Goal: Information Seeking & Learning: Learn about a topic

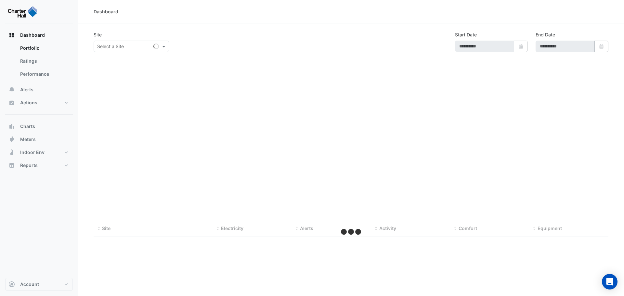
type input "**********"
select select "***"
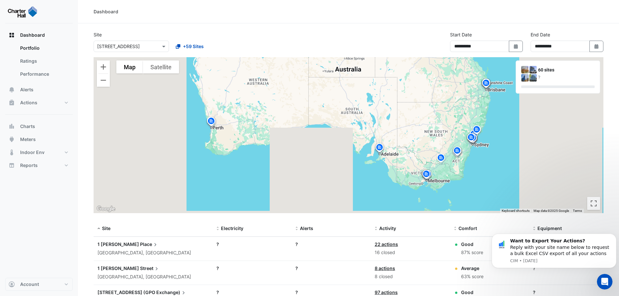
click at [132, 48] on input "text" at bounding box center [124, 46] width 55 height 7
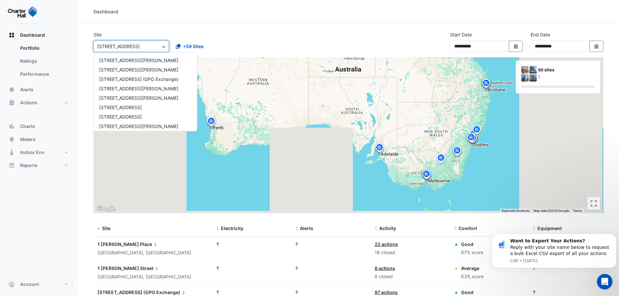
scroll to position [398, 0]
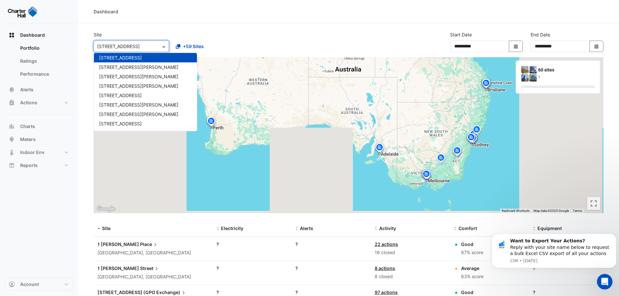
click at [133, 51] on div "Select a Site × 6 Hassall Street" at bounding box center [131, 46] width 75 height 11
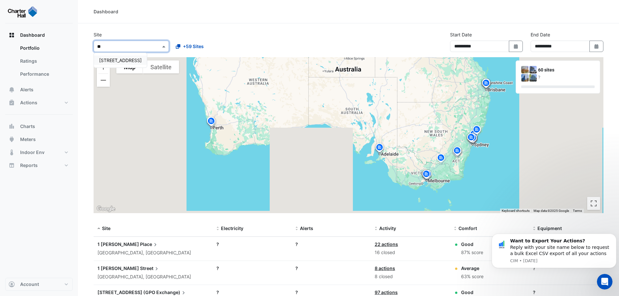
type input "***"
click at [127, 60] on span "[STREET_ADDRESS]" at bounding box center [120, 61] width 43 height 6
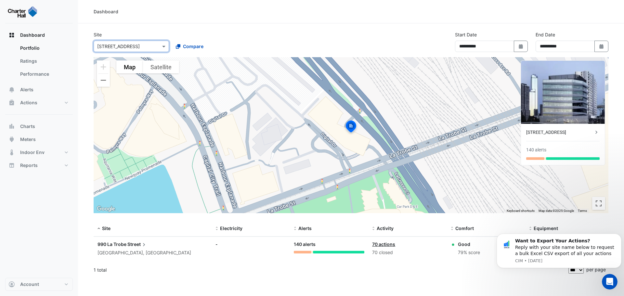
click at [224, 39] on div "Select a Site × 990 La Trobe Street Compare" at bounding box center [170, 45] width 156 height 14
click at [34, 143] on button "Meters" at bounding box center [39, 139] width 68 height 13
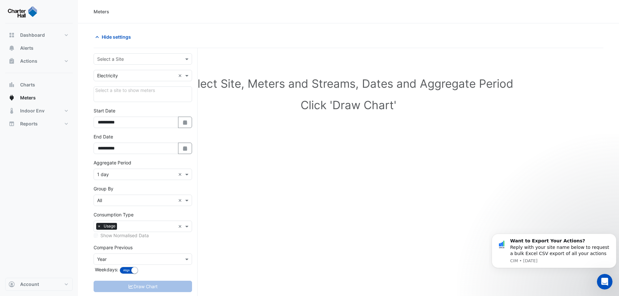
click at [154, 57] on input "text" at bounding box center [136, 59] width 78 height 7
type input "***"
click at [153, 77] on div "[STREET_ADDRESS]" at bounding box center [143, 72] width 98 height 9
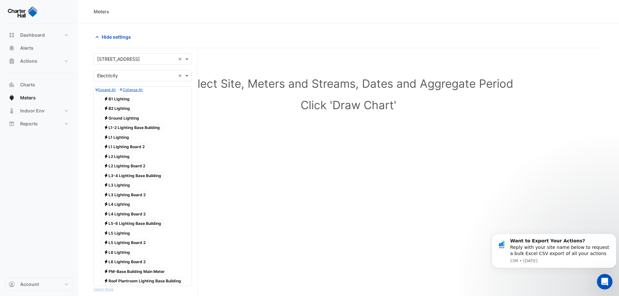
click at [239, 126] on div "Select Site, Meters and Streams, Dates and Aggregate Period Click 'Draw Chart'" at bounding box center [349, 95] width 510 height 79
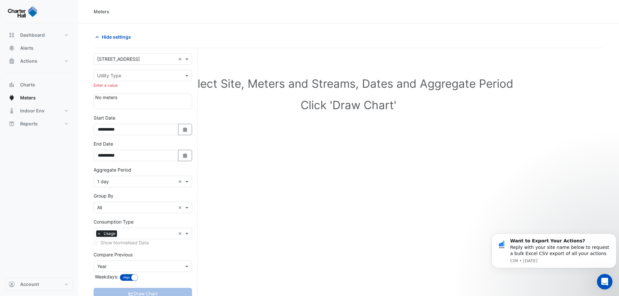
click at [194, 75] on div "**********" at bounding box center [146, 184] width 104 height 273
click at [187, 75] on span at bounding box center [188, 75] width 8 height 7
click at [159, 90] on div "Electricity" at bounding box center [143, 89] width 98 height 9
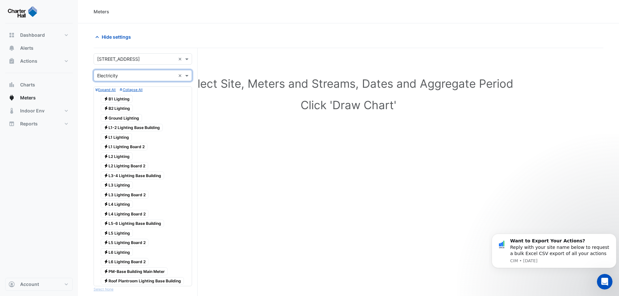
click at [277, 136] on div "Select Site, Meters and Streams, Dates and Aggregate Period Click 'Draw Chart'" at bounding box center [349, 278] width 510 height 445
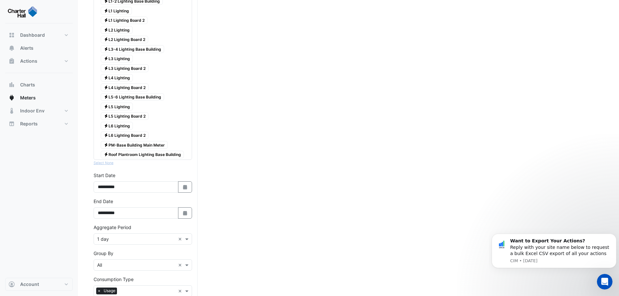
scroll to position [158, 0]
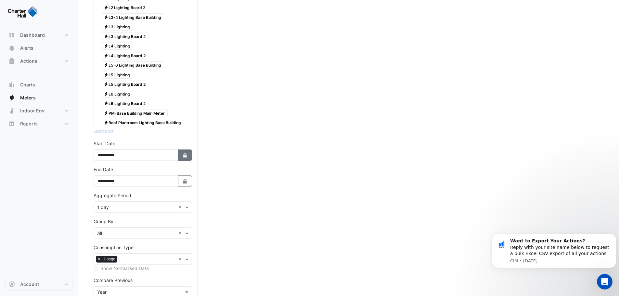
click at [189, 157] on button "Select Date" at bounding box center [185, 154] width 14 height 11
select select "*"
select select "****"
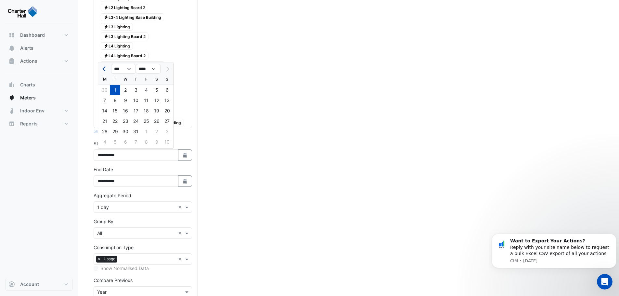
click at [103, 68] on button "Previous month" at bounding box center [105, 69] width 8 height 10
click at [158, 72] on select "**** **** **** **** **** **** **** **** **** **** ****" at bounding box center [148, 69] width 25 height 10
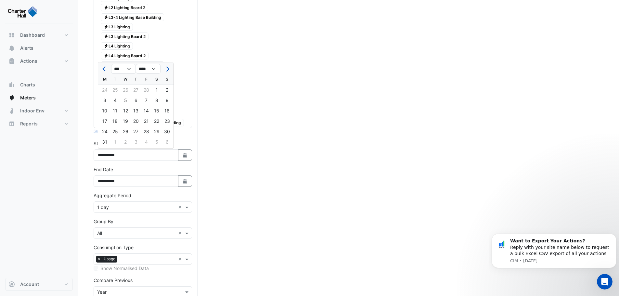
click at [172, 70] on div at bounding box center [167, 69] width 13 height 10
click at [165, 69] on span "Next month" at bounding box center [166, 69] width 5 height 5
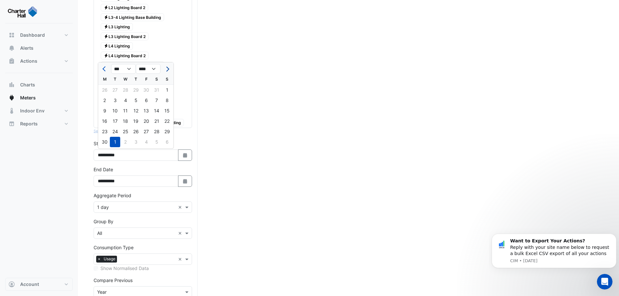
select select "*"
click at [153, 70] on select "**** **** **** **** **** **** **** **** **** **** ****" at bounding box center [148, 69] width 25 height 10
select select "****"
click at [136, 64] on select "**** **** **** **** **** **** **** **** **** **** ****" at bounding box center [148, 69] width 25 height 10
click at [147, 88] on div "1" at bounding box center [146, 90] width 10 height 10
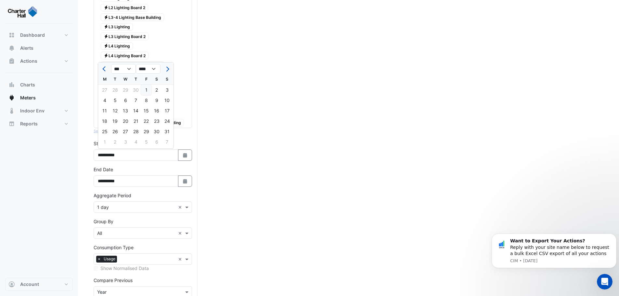
type input "**********"
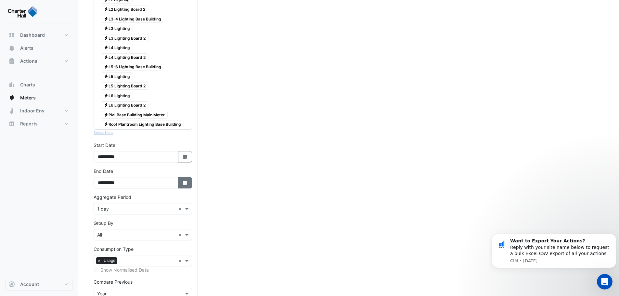
scroll to position [156, 0]
click at [184, 209] on span at bounding box center [188, 209] width 8 height 7
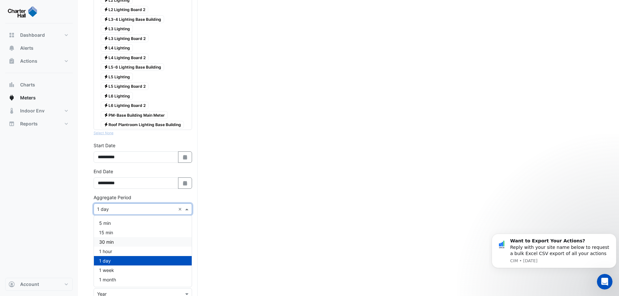
click at [161, 241] on div "30 min" at bounding box center [143, 241] width 98 height 9
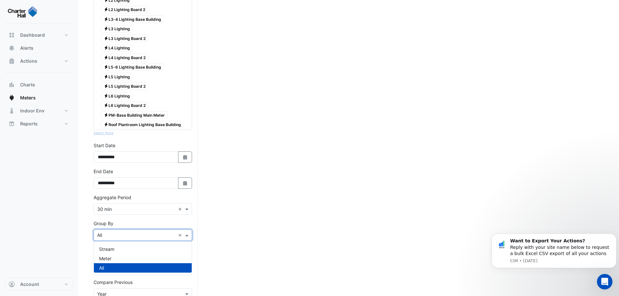
click at [155, 232] on div "Group By × All ×" at bounding box center [143, 234] width 98 height 11
click at [244, 246] on div "Select Site, Meters and Streams, Dates and Aggregate Period Click 'Draw Chart'" at bounding box center [349, 122] width 510 height 445
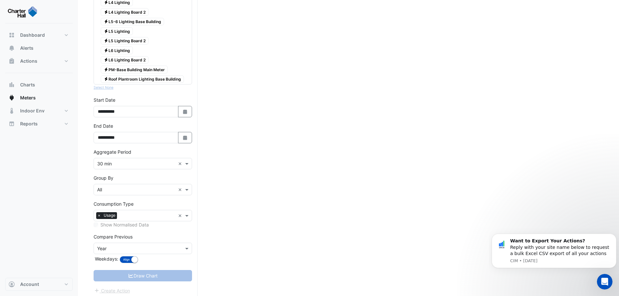
scroll to position [205, 0]
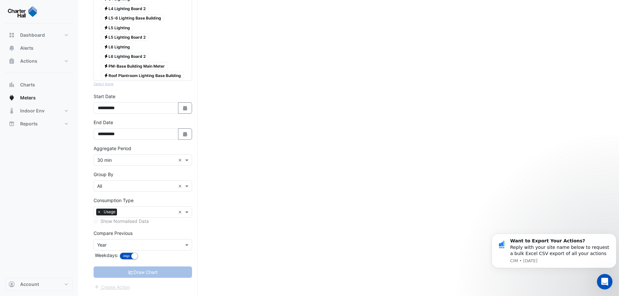
click at [181, 249] on div "Compare Previous × Year" at bounding box center [143, 244] width 98 height 11
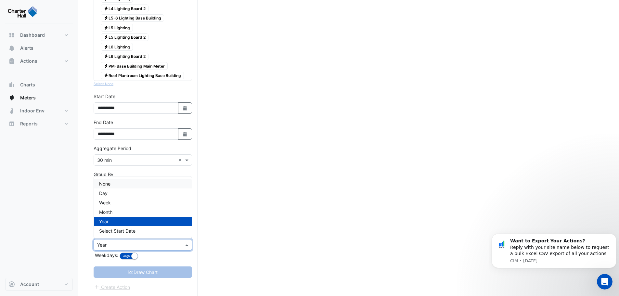
click at [154, 179] on div "None" at bounding box center [143, 183] width 98 height 9
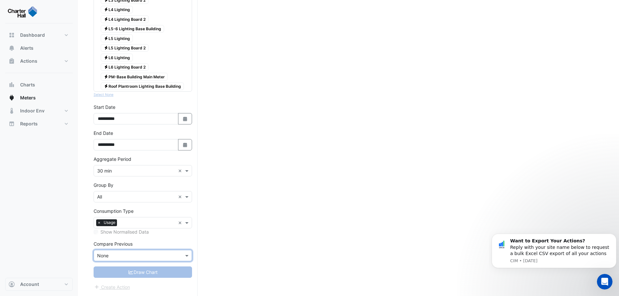
click at [251, 252] on div "Select Site, Meters and Streams, Dates and Aggregate Period Click 'Draw Chart'" at bounding box center [349, 78] width 510 height 435
click at [147, 276] on div "Draw Chart" at bounding box center [143, 271] width 98 height 11
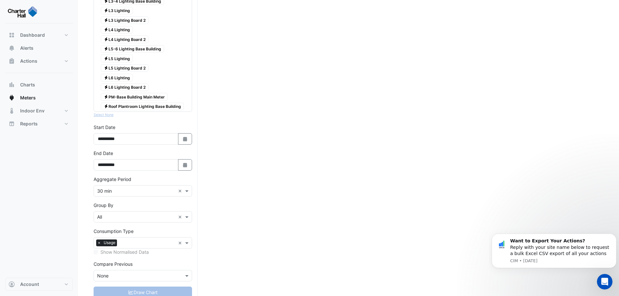
scroll to position [179, 0]
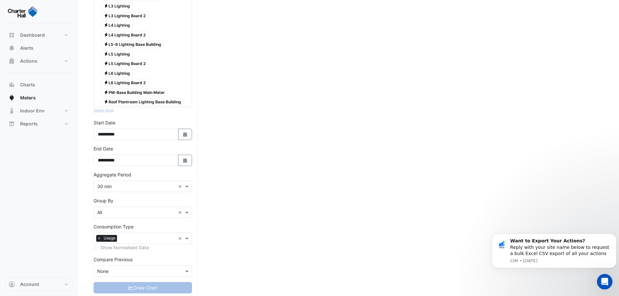
click at [152, 264] on div "Compare Previous Compare Previous × None" at bounding box center [143, 266] width 98 height 21
click at [150, 268] on input "text" at bounding box center [136, 271] width 78 height 7
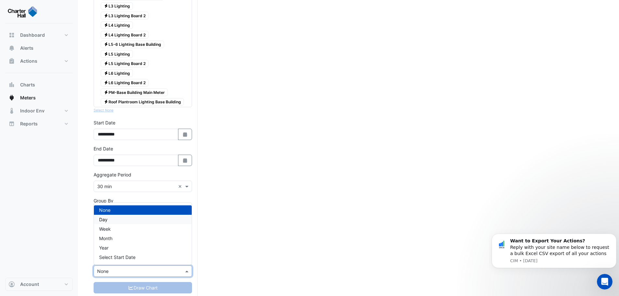
click at [136, 222] on div "Day" at bounding box center [143, 219] width 98 height 9
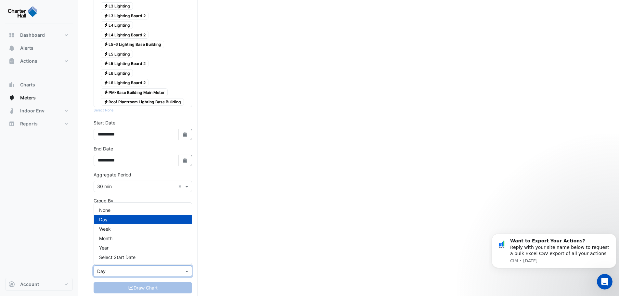
click at [136, 272] on input "text" at bounding box center [136, 271] width 78 height 7
click at [130, 206] on div "None" at bounding box center [143, 209] width 98 height 9
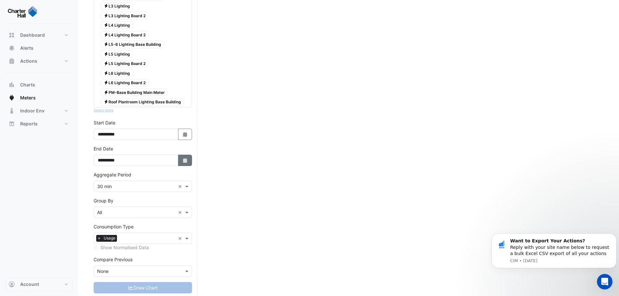
click at [189, 162] on button "Select Date" at bounding box center [185, 160] width 14 height 11
select select "*"
select select "****"
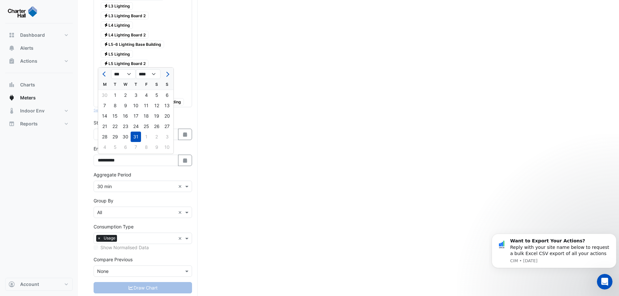
click at [242, 131] on div "Select Site, Meters and Streams, Dates and Aggregate Period Click 'Draw Chart'" at bounding box center [349, 94] width 510 height 435
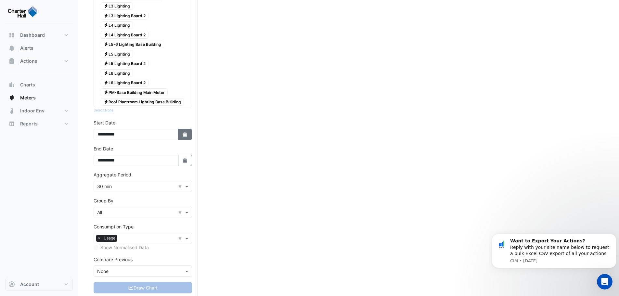
click at [182, 134] on button "Select Date" at bounding box center [185, 134] width 14 height 11
select select "*"
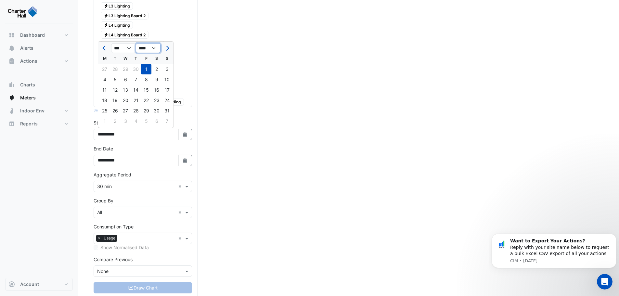
click at [155, 49] on select "**** **** **** **** **** **** **** **** **** **** **** **** **** ****" at bounding box center [148, 48] width 25 height 10
select select "****"
click at [136, 43] on select "**** **** **** **** **** **** **** **** **** **** **** **** **** ****" at bounding box center [148, 48] width 25 height 10
click at [224, 154] on div "Select Site, Meters and Streams, Dates and Aggregate Period Click 'Draw Chart'" at bounding box center [349, 94] width 510 height 435
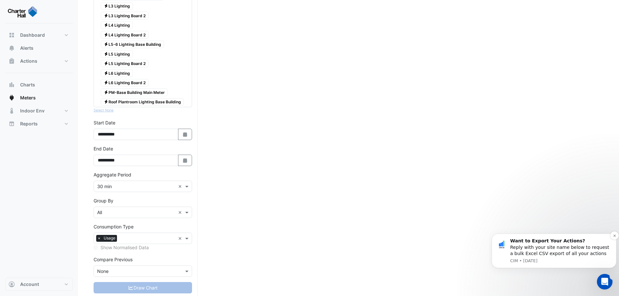
click at [529, 245] on div "Want to Export Your Actions? Reply with your site name below to request a bulk …" at bounding box center [560, 247] width 101 height 19
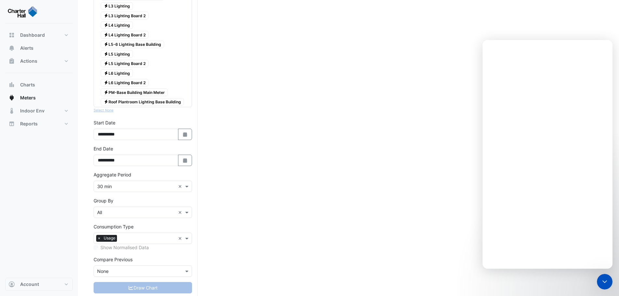
scroll to position [0, 0]
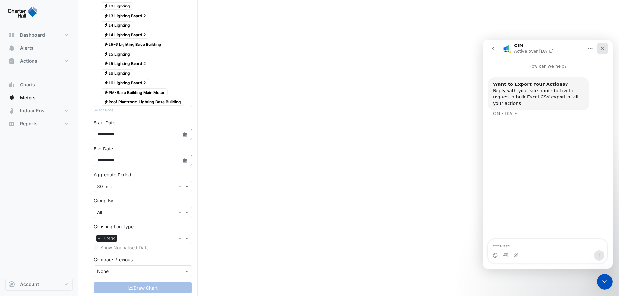
click at [603, 45] on div "Close" at bounding box center [603, 49] width 12 height 12
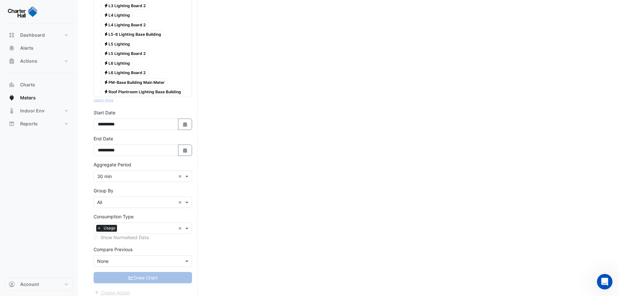
scroll to position [195, 0]
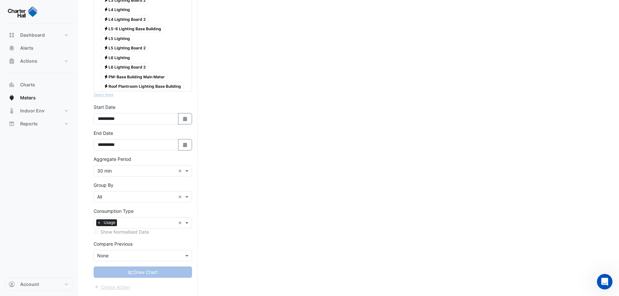
click at [110, 290] on div "Create Action" at bounding box center [143, 287] width 98 height 8
click at [118, 273] on div "Draw Chart" at bounding box center [143, 271] width 98 height 11
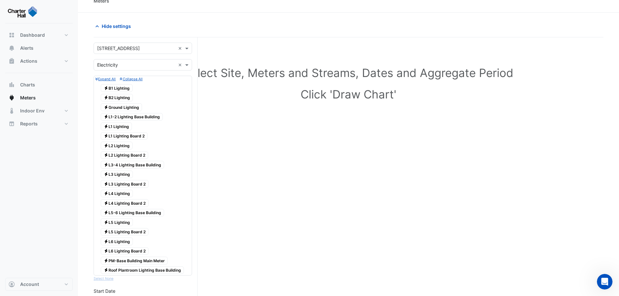
scroll to position [0, 0]
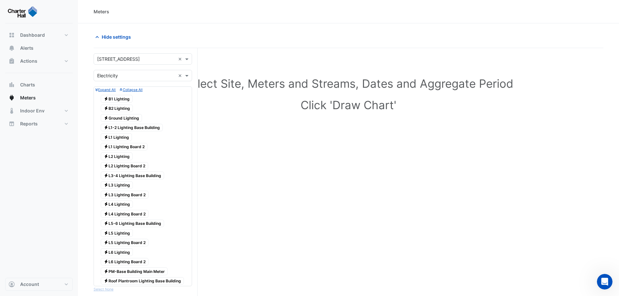
click at [106, 101] on fa-icon "Electricity" at bounding box center [106, 98] width 5 height 5
drag, startPoint x: 110, startPoint y: 106, endPoint x: 110, endPoint y: 111, distance: 5.2
click at [110, 107] on span "Electricity B2 Lighting" at bounding box center [117, 109] width 32 height 8
click at [110, 119] on span "Electricity Ground Lighting" at bounding box center [121, 118] width 41 height 8
click at [110, 128] on span "Electricity L1-2 Lighting Base Building" at bounding box center [132, 128] width 62 height 8
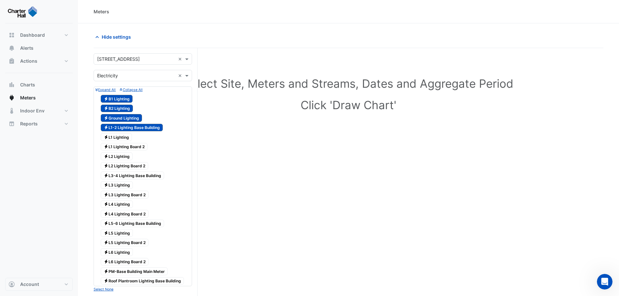
click at [109, 138] on span "Electricity L1 Lighting" at bounding box center [116, 137] width 31 height 8
click at [110, 147] on span "Electricity L1 Lighting Board 2" at bounding box center [124, 147] width 47 height 8
click at [110, 160] on span "Electricity L2 Lighting" at bounding box center [117, 156] width 32 height 8
click at [110, 167] on span "Electricity L2 Lighting Board 2" at bounding box center [124, 166] width 47 height 8
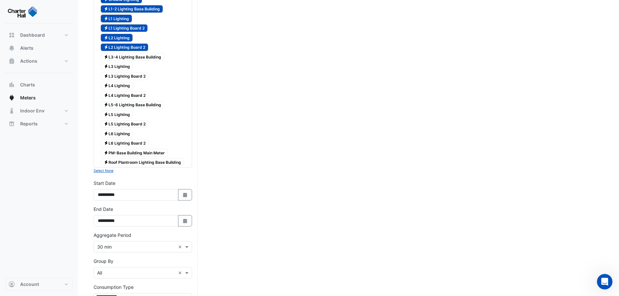
scroll to position [120, 0]
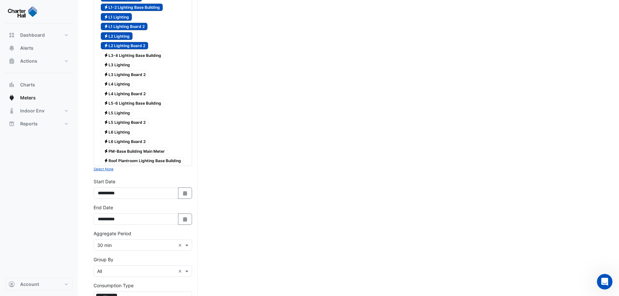
click at [110, 168] on small "Select None" at bounding box center [104, 169] width 20 height 4
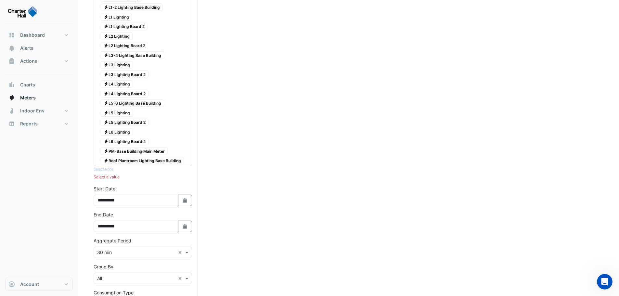
click at [110, 169] on div "Expand All Collapse All Electricity B1 Lighting Electricity B2 Lighting Electri…" at bounding box center [143, 69] width 98 height 207
click at [111, 177] on div "Select a value" at bounding box center [143, 177] width 98 height 6
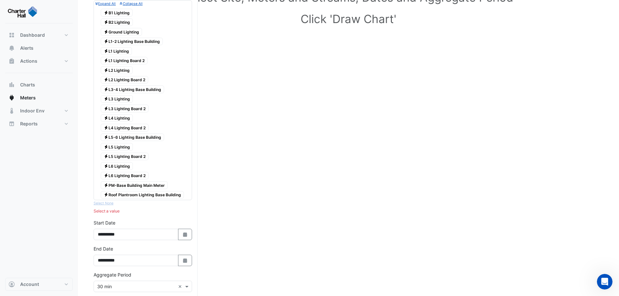
scroll to position [0, 0]
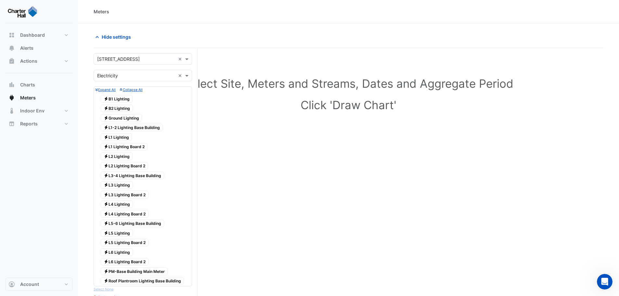
click at [119, 94] on div at bounding box center [142, 94] width 95 height 1
click at [126, 100] on span "Electricity B1 Lighting" at bounding box center [117, 99] width 32 height 8
click at [123, 104] on div "Electricity B2 Lighting" at bounding box center [116, 108] width 35 height 9
click at [120, 112] on div "Electricity B2 Lighting" at bounding box center [116, 108] width 35 height 9
click at [119, 110] on span "Electricity B2 Lighting" at bounding box center [117, 109] width 32 height 8
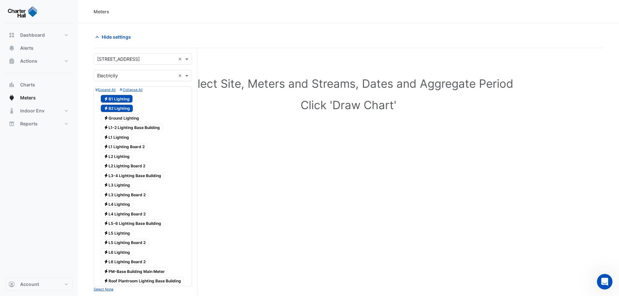
click at [117, 115] on span "Electricity Ground Lighting" at bounding box center [121, 118] width 41 height 8
click at [117, 124] on span "Electricity L1-2 Lighting Base Building" at bounding box center [132, 128] width 62 height 8
click at [116, 138] on span "Electricity L1 Lighting" at bounding box center [116, 137] width 31 height 8
click at [117, 147] on span "Electricity L1 Lighting Board 2" at bounding box center [124, 147] width 47 height 8
click at [116, 156] on span "Electricity L2 Lighting" at bounding box center [117, 156] width 32 height 8
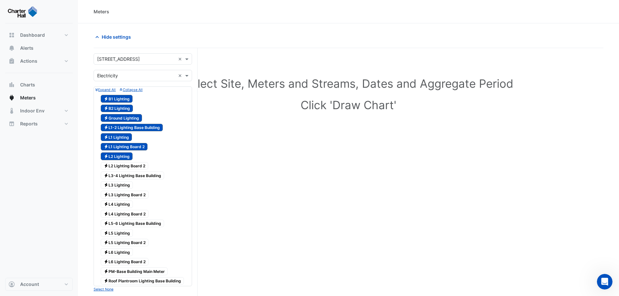
click at [116, 168] on span "Electricity L2 Lighting Board 2" at bounding box center [124, 166] width 47 height 8
click at [116, 175] on span "Electricity L3-4 Lighting Base Building" at bounding box center [132, 176] width 63 height 8
click at [114, 182] on span "Electricity L3 Lighting" at bounding box center [117, 185] width 32 height 8
click at [113, 197] on span "Electricity L3 Lighting Board 2" at bounding box center [125, 195] width 48 height 8
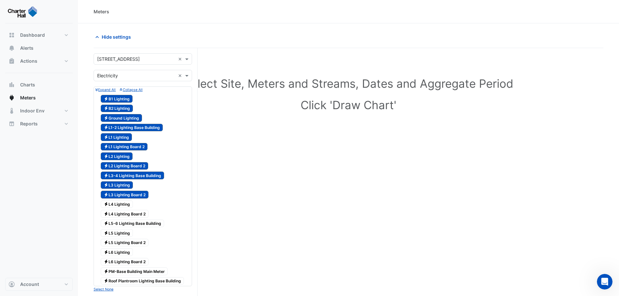
click at [111, 207] on span "Electricity L4 Lighting" at bounding box center [117, 204] width 32 height 8
click at [111, 218] on div "Electricity L4 Lighting Board 2" at bounding box center [124, 213] width 51 height 9
click at [111, 225] on span "Electricity L5-6 Lighting Base Building" at bounding box center [132, 224] width 63 height 8
click at [111, 232] on span "Electricity L5 Lighting" at bounding box center [117, 233] width 32 height 8
click at [120, 243] on span "Electricity L5 Lighting Board 2" at bounding box center [125, 243] width 48 height 8
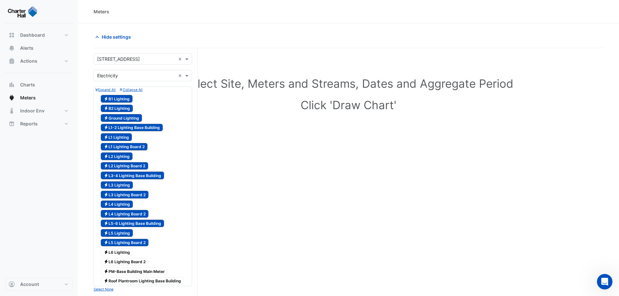
click at [112, 253] on span "Electricity L6 Lighting" at bounding box center [117, 252] width 32 height 8
click at [114, 266] on div "Electricity L6 Lighting Board 2" at bounding box center [124, 261] width 51 height 9
click at [115, 273] on span "Electricity PM-Base Building Main Meter" at bounding box center [134, 271] width 67 height 8
click at [116, 282] on span "Electricity Roof Plantroom Lighting Base Building" at bounding box center [142, 281] width 83 height 8
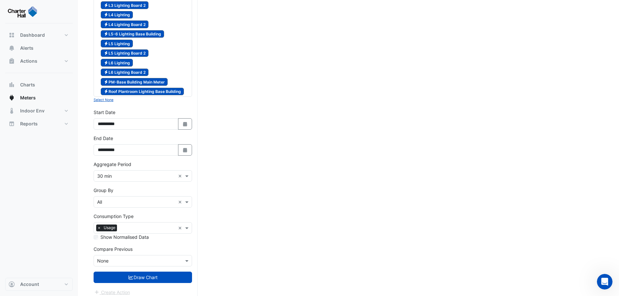
scroll to position [195, 0]
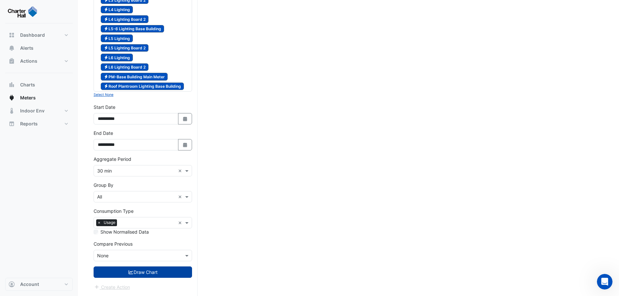
click at [146, 271] on button "Draw Chart" at bounding box center [143, 271] width 98 height 11
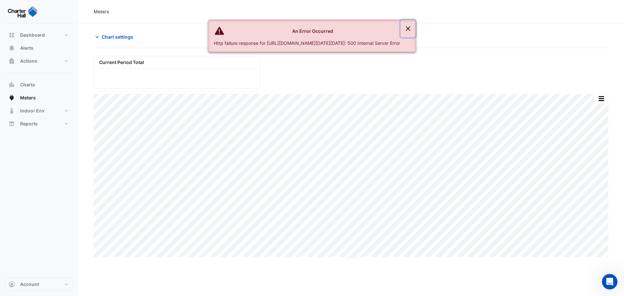
click at [416, 28] on button "Close" at bounding box center [408, 29] width 15 height 18
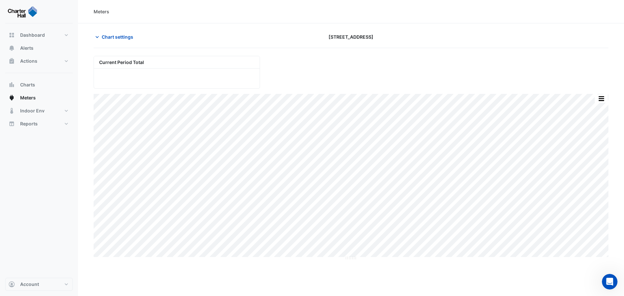
click at [152, 62] on div "Current Period Total" at bounding box center [177, 62] width 166 height 12
click at [121, 38] on span "Chart settings" at bounding box center [118, 36] width 32 height 7
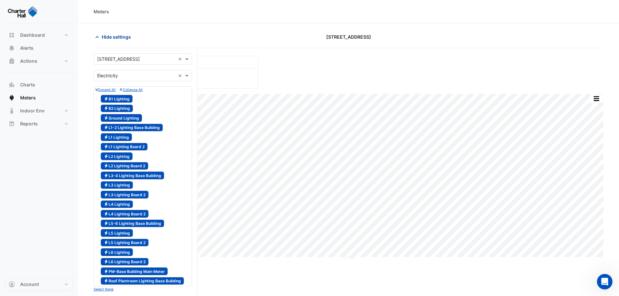
click at [121, 37] on span "Hide settings" at bounding box center [116, 36] width 29 height 7
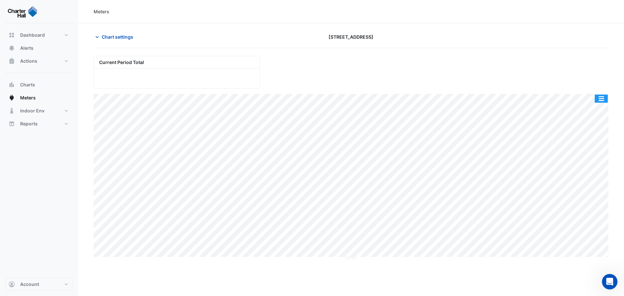
click at [601, 100] on button "button" at bounding box center [601, 99] width 13 height 8
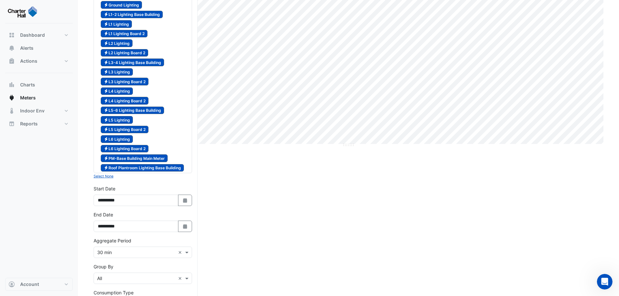
scroll to position [122, 0]
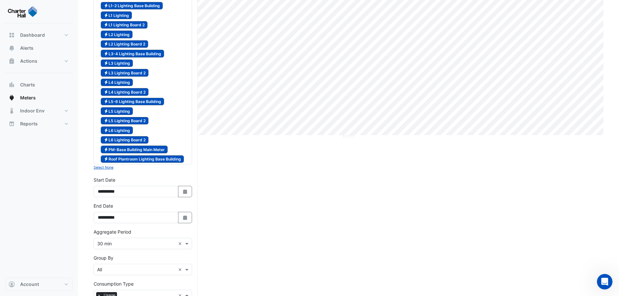
click at [148, 248] on div "Aggregate Period × 30 min ×" at bounding box center [143, 243] width 98 height 11
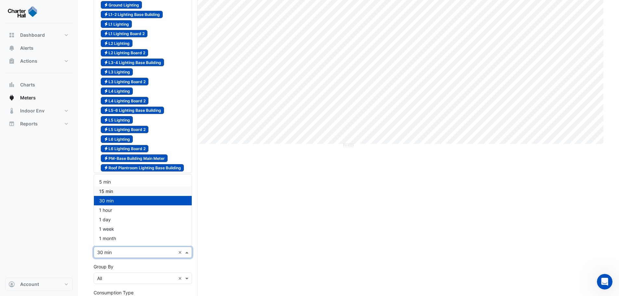
scroll to position [111, 0]
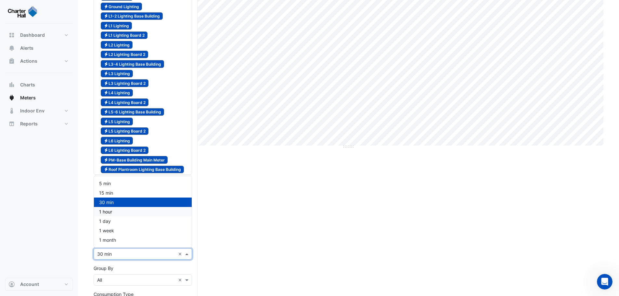
click at [119, 208] on div "1 hour" at bounding box center [143, 211] width 98 height 9
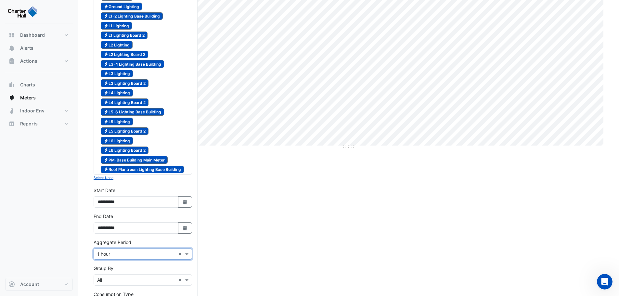
click at [133, 262] on form "Select a Site × [STREET_ADDRESS] × Utility Type × Electricity × Expand All Coll…" at bounding box center [143, 158] width 98 height 432
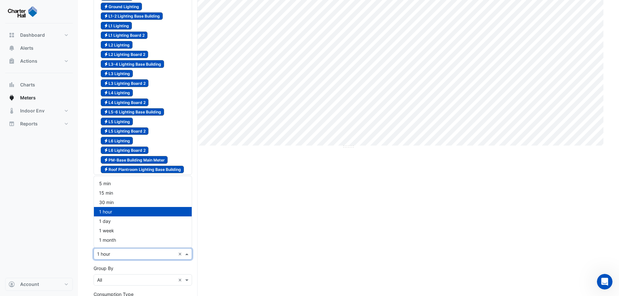
click at [137, 256] on input "text" at bounding box center [136, 254] width 78 height 7
click at [125, 190] on div "15 min" at bounding box center [143, 192] width 98 height 9
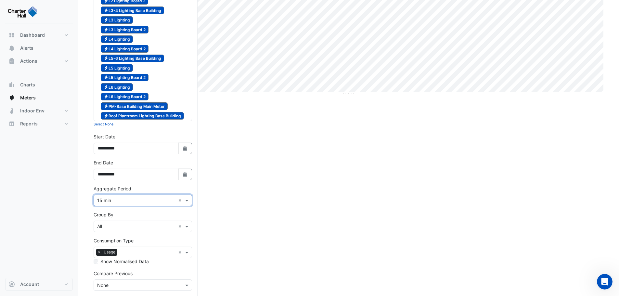
scroll to position [195, 0]
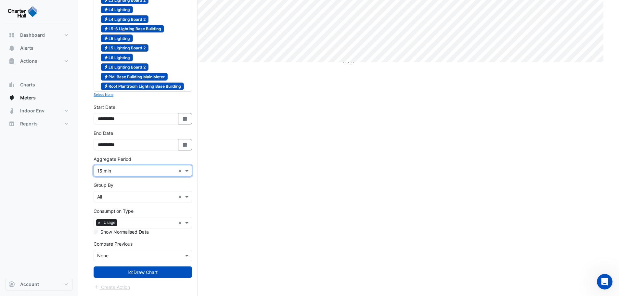
click at [54, 173] on div "Dashboard Portfolio Ratings Performance Alerts Actions Site Manager Charts" at bounding box center [39, 150] width 68 height 254
click at [142, 222] on input "text" at bounding box center [148, 223] width 56 height 7
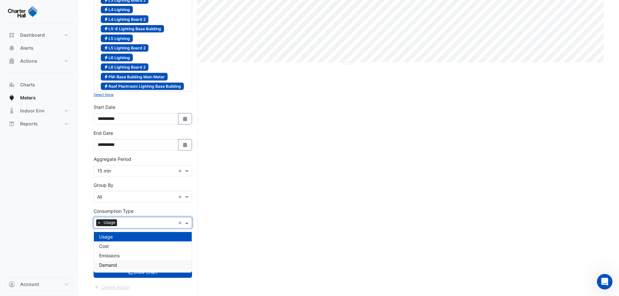
click at [134, 265] on div "Demand" at bounding box center [143, 264] width 98 height 9
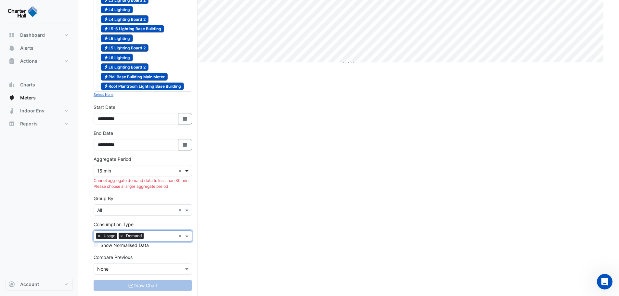
scroll to position [197, 0]
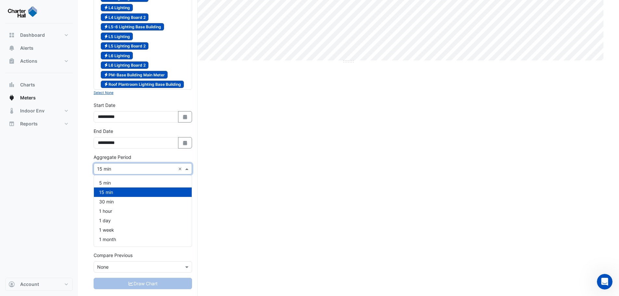
click at [187, 169] on span at bounding box center [188, 168] width 8 height 7
click at [150, 201] on div "30 min" at bounding box center [143, 201] width 98 height 9
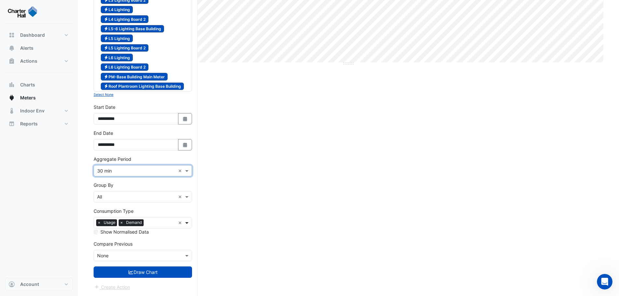
click at [188, 222] on span at bounding box center [188, 222] width 8 height 7
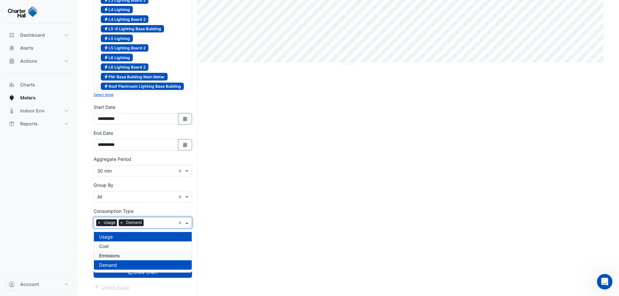
click at [268, 248] on div "Current Period Total Print Save as JPEG Save as PNG Pivot Data Table Export CSV…" at bounding box center [349, 78] width 510 height 435
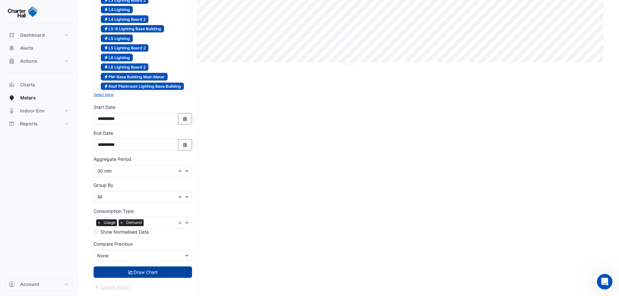
click at [155, 269] on button "Draw Chart" at bounding box center [143, 271] width 98 height 11
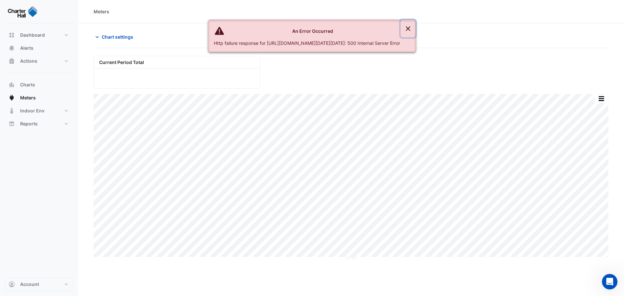
click at [416, 28] on button "Close" at bounding box center [408, 29] width 15 height 18
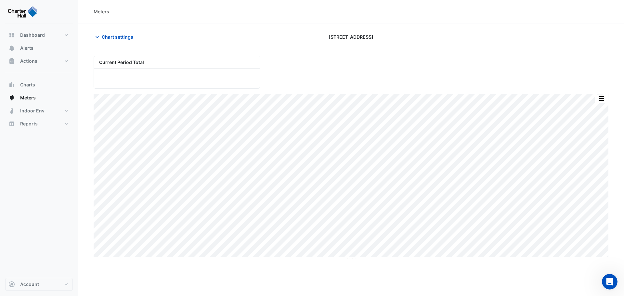
click at [226, 73] on div at bounding box center [177, 79] width 166 height 20
click at [602, 99] on button "button" at bounding box center [601, 99] width 13 height 8
click at [443, 60] on div "Current Period Total" at bounding box center [351, 70] width 523 height 38
click at [20, 17] on img at bounding box center [22, 11] width 29 height 13
click at [20, 14] on img at bounding box center [22, 11] width 29 height 13
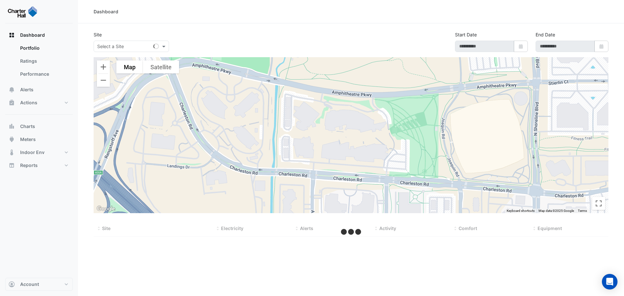
type input "**********"
select select "***"
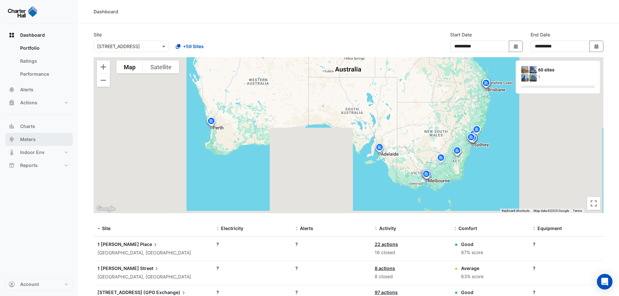
click at [34, 139] on span "Meters" at bounding box center [28, 139] width 16 height 6
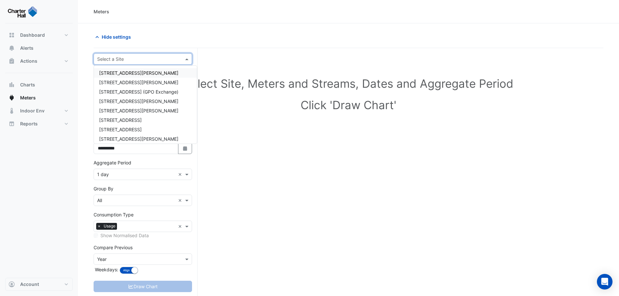
click at [142, 59] on input "text" at bounding box center [136, 59] width 78 height 7
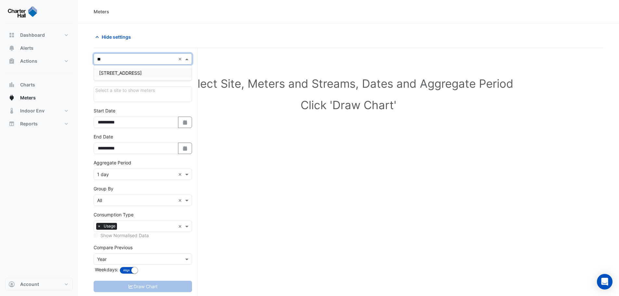
type input "***"
click at [137, 73] on span "[STREET_ADDRESS]" at bounding box center [120, 73] width 43 height 6
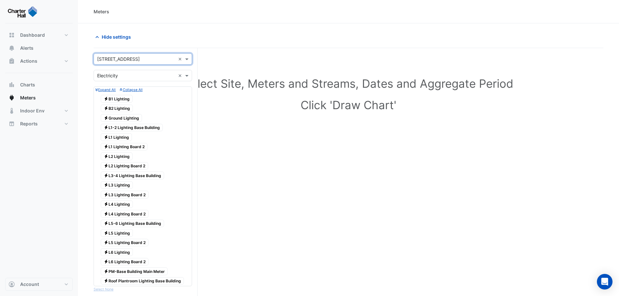
click at [126, 97] on span "Electricity B1 Lighting" at bounding box center [117, 99] width 32 height 8
click at [122, 106] on span "Electricity B2 Lighting" at bounding box center [117, 109] width 32 height 8
click at [118, 116] on span "Electricity Ground Lighting" at bounding box center [121, 118] width 41 height 8
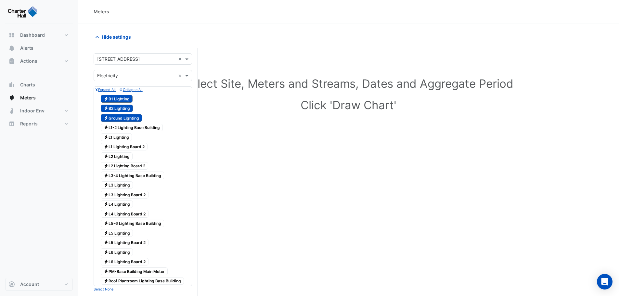
click at [121, 124] on span "Electricity L1-2 Lighting Base Building" at bounding box center [132, 128] width 62 height 8
click at [118, 131] on span "Electricity L1-2 Lighting Base Building" at bounding box center [132, 128] width 62 height 8
click at [118, 137] on span "Electricity L1 Lighting" at bounding box center [116, 137] width 31 height 8
click at [119, 128] on span "Electricity L1-2 Lighting Base Building" at bounding box center [132, 128] width 62 height 8
click at [121, 144] on span "Electricity L1 Lighting Board 2" at bounding box center [124, 147] width 47 height 8
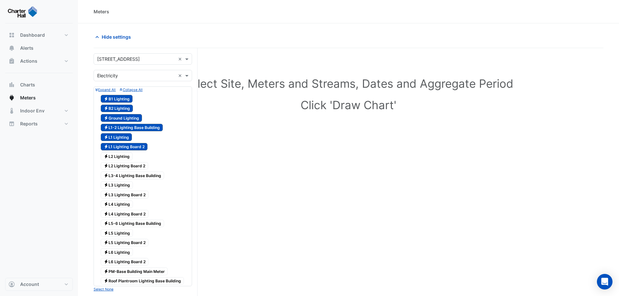
click at [121, 155] on span "Electricity L2 Lighting" at bounding box center [117, 156] width 32 height 8
click at [121, 170] on div "Electricity L2 Lighting Board 2" at bounding box center [124, 165] width 51 height 9
click at [121, 175] on span "Electricity L3-4 Lighting Base Building" at bounding box center [132, 176] width 63 height 8
click at [117, 192] on span "Electricity L3 Lighting Board 2" at bounding box center [125, 195] width 48 height 8
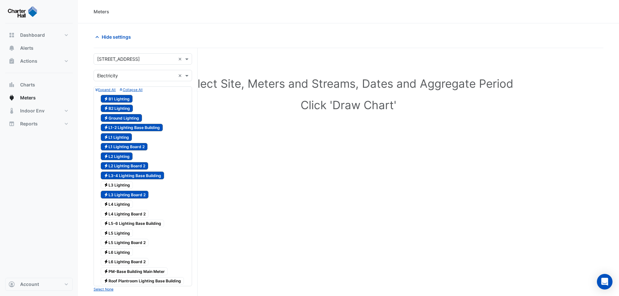
click at [118, 184] on span "Electricity L3 Lighting" at bounding box center [117, 185] width 32 height 8
click at [117, 199] on div "Electricity L3 Lighting Board 2" at bounding box center [142, 195] width 95 height 10
click at [118, 205] on span "Electricity L4 Lighting" at bounding box center [117, 204] width 32 height 8
click at [118, 216] on span "Electricity L4 Lighting Board 2" at bounding box center [125, 214] width 48 height 8
click at [119, 224] on span "Electricity L5-6 Lighting Base Building" at bounding box center [132, 224] width 63 height 8
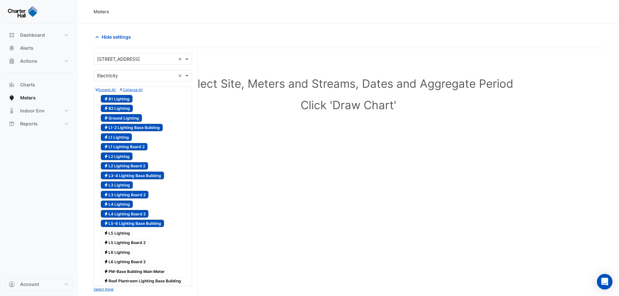
click at [119, 230] on span "Electricity L5 Lighting" at bounding box center [117, 233] width 32 height 8
click at [122, 243] on span "Electricity L5 Lighting Board 2" at bounding box center [125, 243] width 48 height 8
click at [122, 252] on span "Electricity L6 Lighting" at bounding box center [117, 252] width 32 height 8
click at [124, 259] on span "Electricity L6 Lighting Board 2" at bounding box center [125, 262] width 48 height 8
drag, startPoint x: 131, startPoint y: 269, endPoint x: 135, endPoint y: 270, distance: 3.5
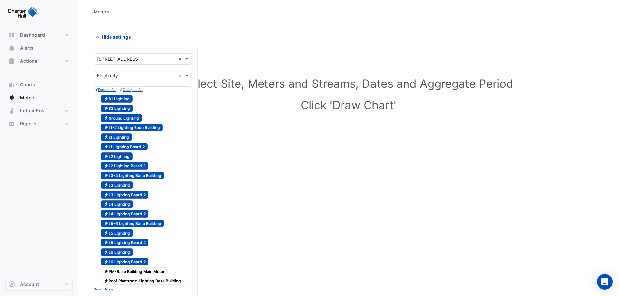
click at [133, 269] on span "Electricity PM-Base Building Main Meter" at bounding box center [134, 271] width 67 height 8
click at [147, 278] on span "Electricity Roof Plantroom Lighting Base Building" at bounding box center [142, 281] width 83 height 8
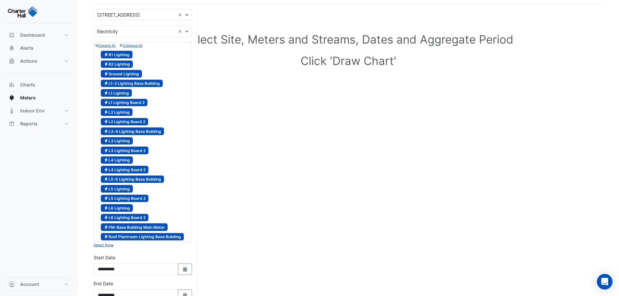
scroll to position [42, 0]
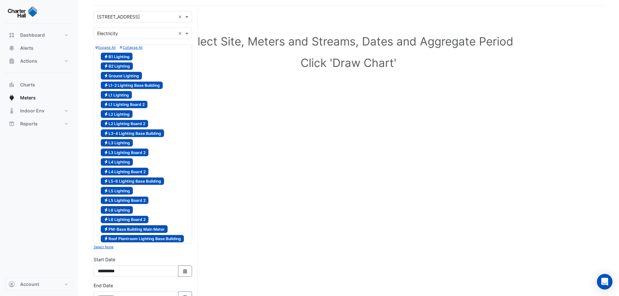
click at [129, 46] on small "Collapse All" at bounding box center [131, 47] width 23 height 4
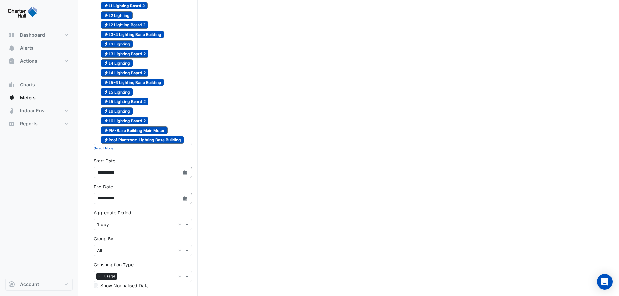
scroll to position [154, 0]
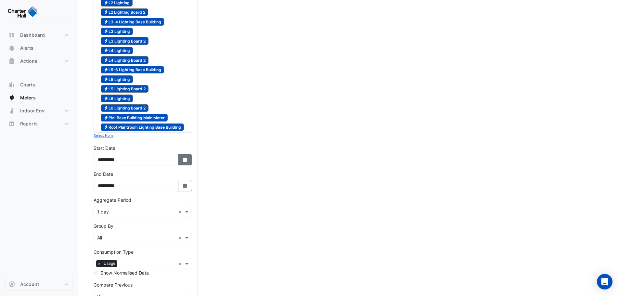
click at [183, 162] on icon "button" at bounding box center [185, 160] width 4 height 5
select select "*"
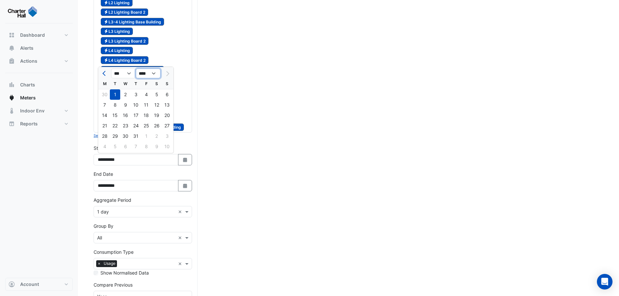
click at [157, 76] on select "**** **** **** **** **** **** **** **** **** **** ****" at bounding box center [148, 74] width 25 height 10
select select "****"
click at [136, 69] on select "**** **** **** **** **** **** **** **** **** **** ****" at bounding box center [148, 74] width 25 height 10
click at [243, 165] on div "Select Site, Meters and Streams, Dates and Aggregate Period Click 'Draw Chart'" at bounding box center [349, 124] width 510 height 445
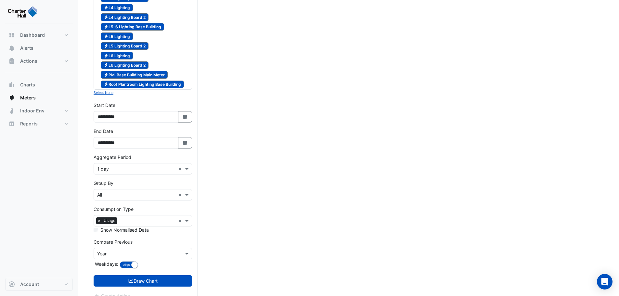
scroll to position [205, 0]
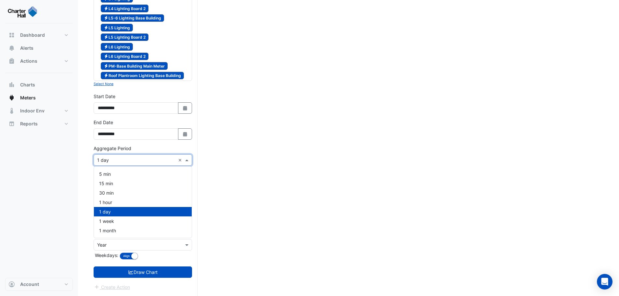
click at [120, 162] on input "text" at bounding box center [136, 160] width 78 height 7
click at [117, 196] on div "30 min" at bounding box center [143, 192] width 98 height 9
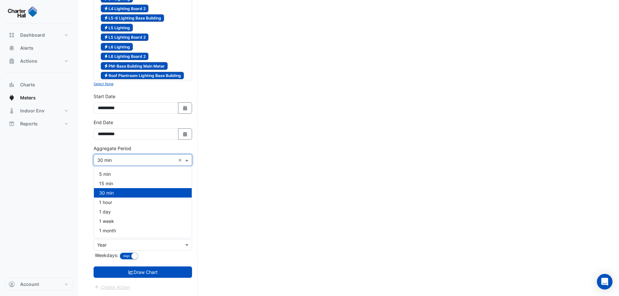
click at [127, 157] on input "text" at bounding box center [136, 160] width 78 height 7
click at [121, 209] on div "1 day" at bounding box center [143, 211] width 98 height 9
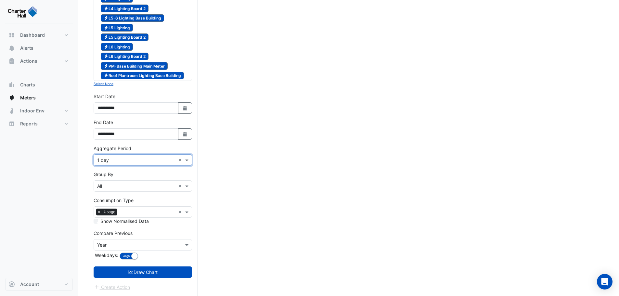
click at [130, 189] on div "Group By × All" at bounding box center [135, 186] width 82 height 7
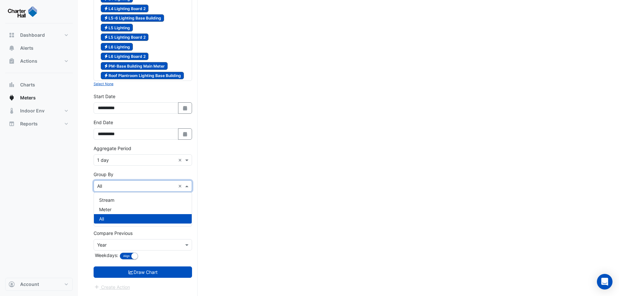
click at [129, 217] on div "All" at bounding box center [143, 218] width 98 height 9
click at [146, 212] on input "text" at bounding box center [148, 212] width 56 height 7
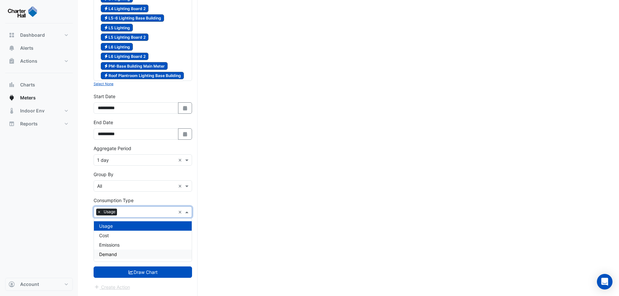
click at [131, 251] on div "Demand" at bounding box center [143, 254] width 98 height 9
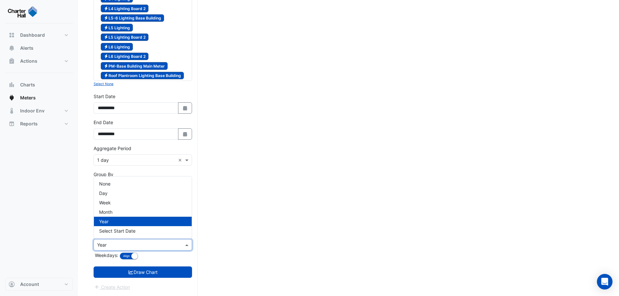
click at [161, 244] on input "text" at bounding box center [136, 245] width 78 height 7
click at [138, 181] on div "None" at bounding box center [143, 183] width 98 height 9
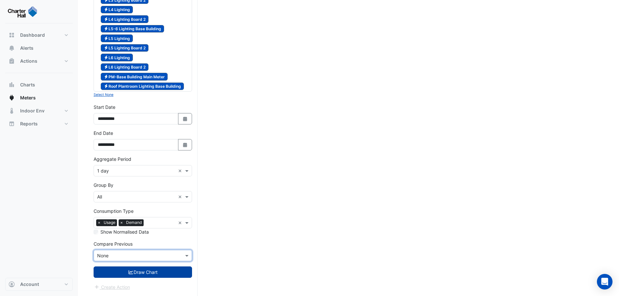
click at [156, 270] on button "Draw Chart" at bounding box center [143, 271] width 98 height 11
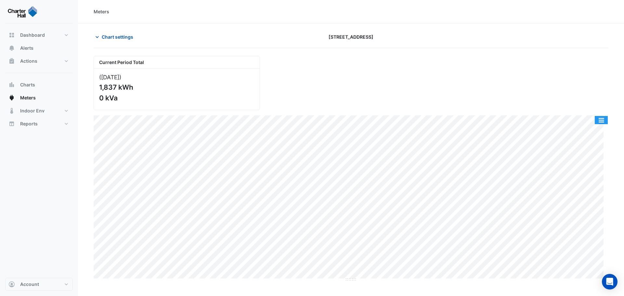
click at [598, 121] on button "button" at bounding box center [601, 120] width 13 height 8
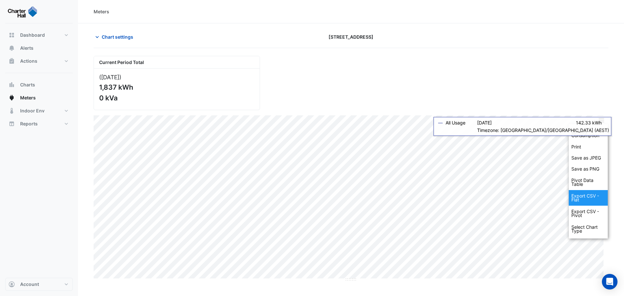
click at [597, 198] on div "Export CSV - Flat" at bounding box center [588, 198] width 39 height 16
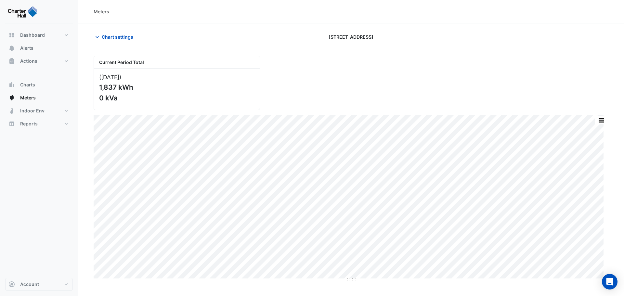
click at [600, 116] on div "Split by Consumption Print Save as JPEG Save as PNG Pivot Data Table Export CSV…" at bounding box center [601, 120] width 14 height 9
click at [600, 118] on button "button" at bounding box center [601, 120] width 13 height 8
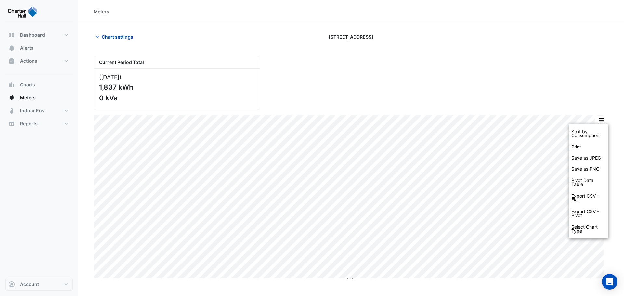
click at [109, 36] on span "Chart settings" at bounding box center [118, 36] width 32 height 7
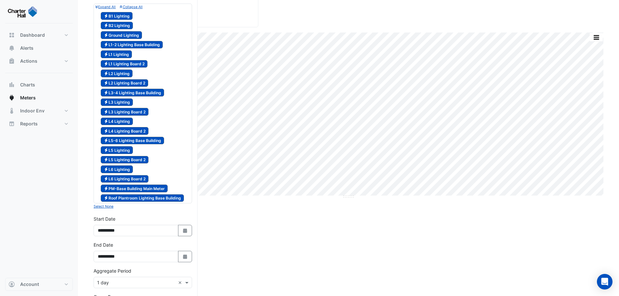
scroll to position [115, 0]
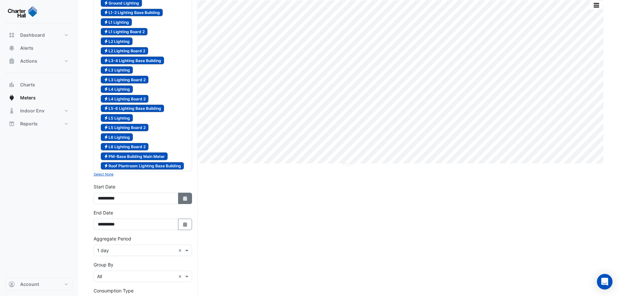
click at [182, 201] on button "Select Date" at bounding box center [185, 198] width 14 height 11
select select "*"
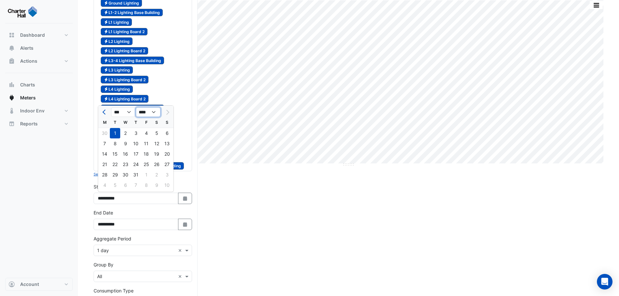
click at [154, 112] on select "**** **** **** **** **** **** **** **** **** **** ****" at bounding box center [148, 112] width 25 height 10
select select "****"
click at [136, 107] on select "**** **** **** **** **** **** **** **** **** **** ****" at bounding box center [148, 112] width 25 height 10
click at [255, 226] on div "Current Period Total ([DATE] ) 1,837 kWh 0 kVa Split by Consumption Print Save …" at bounding box center [349, 158] width 510 height 435
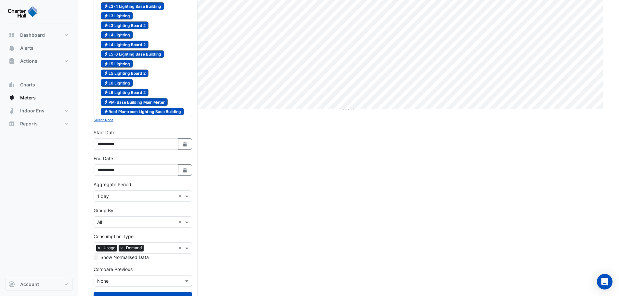
scroll to position [195, 0]
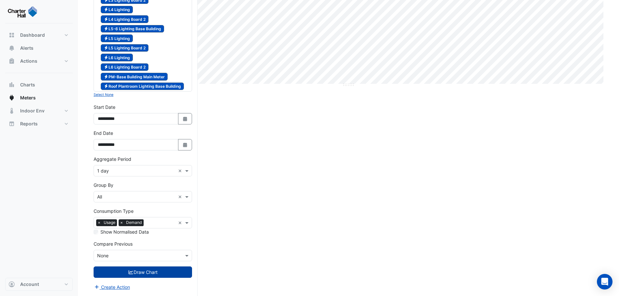
click at [138, 272] on button "Draw Chart" at bounding box center [143, 271] width 98 height 11
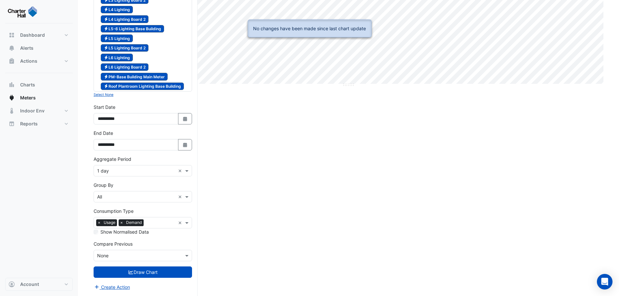
click at [125, 279] on form "Select a Site × [STREET_ADDRESS] × Utility Type × Electricity × Expand All Coll…" at bounding box center [143, 75] width 98 height 432
click at [126, 278] on form "Select a Site × [STREET_ADDRESS] × Utility Type × Electricity × Expand All Coll…" at bounding box center [143, 75] width 98 height 432
click at [128, 274] on icon "submit" at bounding box center [131, 272] width 6 height 5
click at [129, 273] on icon "submit" at bounding box center [131, 272] width 6 height 5
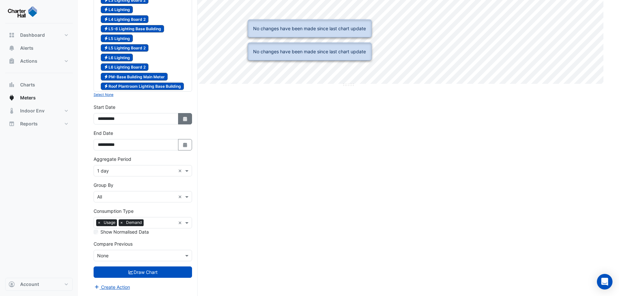
click at [181, 120] on button "Select Date" at bounding box center [185, 118] width 14 height 11
select select "*"
select select "****"
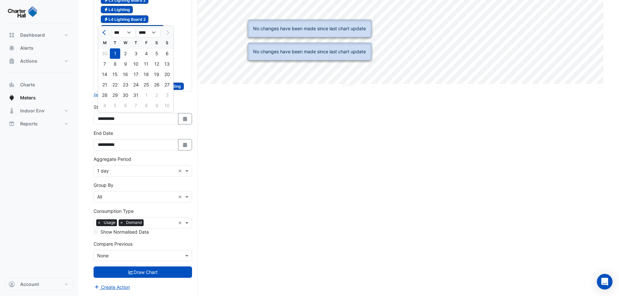
click at [155, 25] on span "Electricity L5-6 Lighting Base Building" at bounding box center [132, 29] width 63 height 8
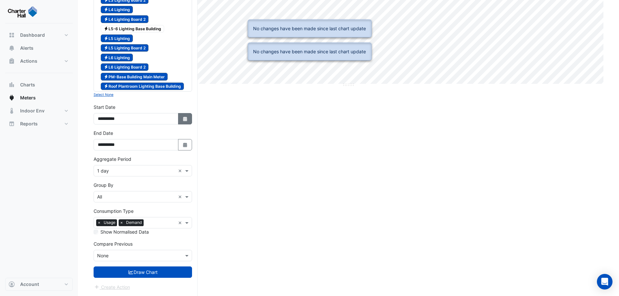
click at [180, 119] on button "Select Date" at bounding box center [185, 118] width 14 height 11
select select "*"
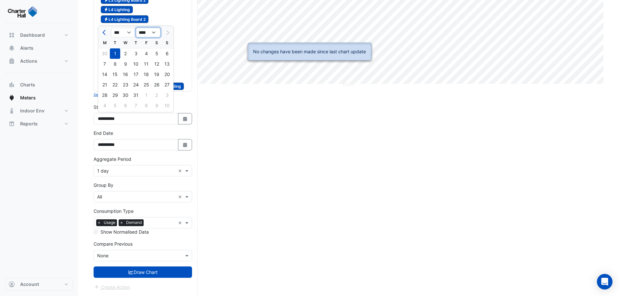
click at [152, 32] on select "**** **** **** **** **** **** **** **** **** **** ****" at bounding box center [148, 33] width 25 height 10
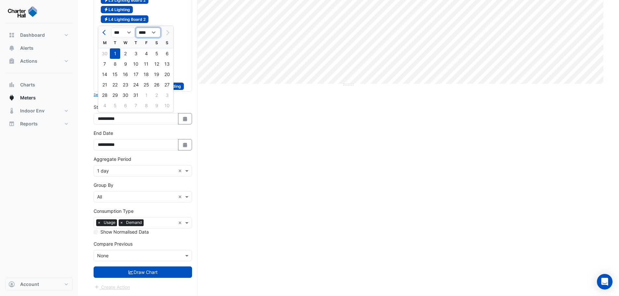
select select "****"
click at [136, 28] on select "**** **** **** **** **** **** **** **** **** **** ****" at bounding box center [148, 33] width 25 height 10
click at [153, 53] on div "1" at bounding box center [156, 53] width 10 height 10
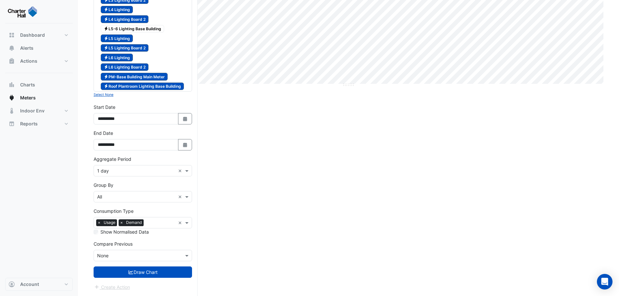
click at [255, 188] on div "Current Period Total ([DATE] ) 1,837 kWh 0 kVa Split by Consumption Print Save …" at bounding box center [349, 78] width 510 height 435
click at [166, 269] on button "Draw Chart" at bounding box center [143, 271] width 98 height 11
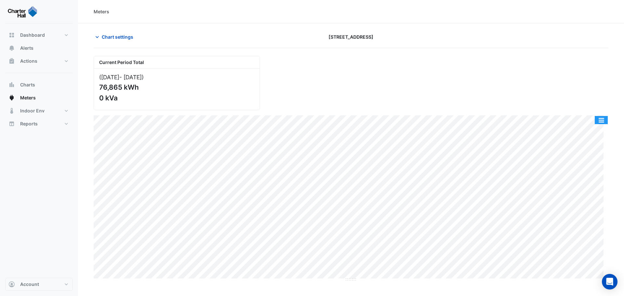
click at [605, 117] on button "button" at bounding box center [601, 120] width 13 height 8
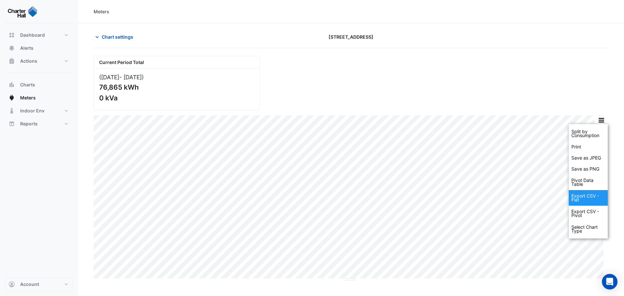
click at [591, 197] on div "Export CSV - Flat" at bounding box center [588, 198] width 39 height 16
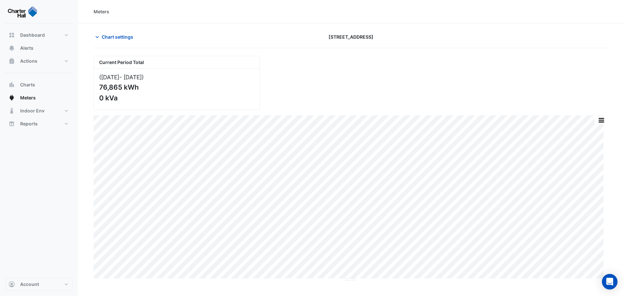
click at [186, 57] on div "Current Period Total" at bounding box center [177, 62] width 166 height 12
click at [38, 96] on button "Meters" at bounding box center [39, 97] width 68 height 13
click at [599, 118] on button "button" at bounding box center [601, 120] width 13 height 8
click at [525, 71] on div "Current Period Total ([DATE] - [DATE] ) 76,865 kWh 0 kVa" at bounding box center [351, 80] width 523 height 59
type input "**********"
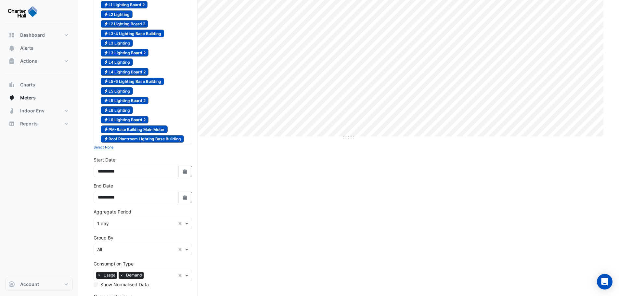
scroll to position [195, 0]
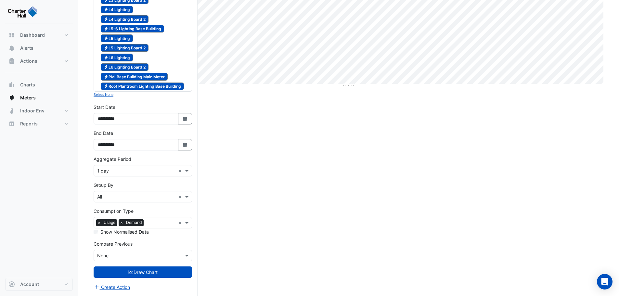
click at [99, 222] on span "×" at bounding box center [99, 222] width 6 height 6
click at [187, 117] on icon "Select Date" at bounding box center [185, 119] width 6 height 5
select select "*"
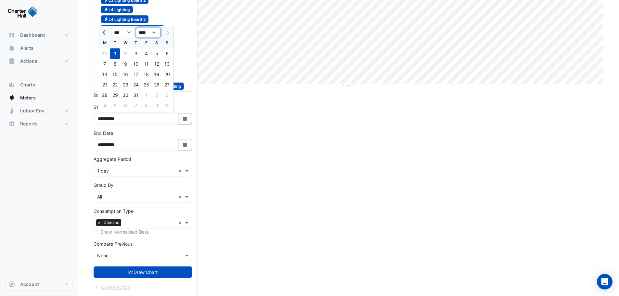
click at [155, 32] on select "**** **** **** **** **** **** **** **** **** **** ****" at bounding box center [148, 33] width 25 height 10
select select "****"
click at [136, 28] on select "**** **** **** **** **** **** **** **** **** **** ****" at bounding box center [148, 33] width 25 height 10
click at [155, 54] on div "1" at bounding box center [156, 53] width 10 height 10
type input "**********"
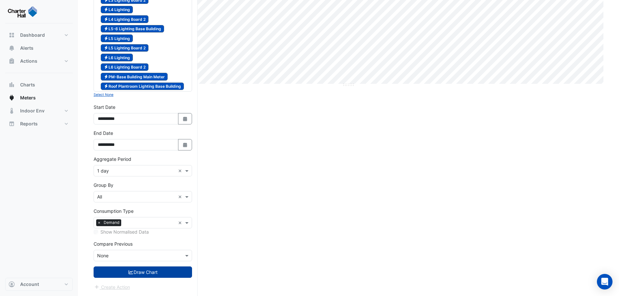
click at [151, 275] on button "Draw Chart" at bounding box center [143, 271] width 98 height 11
